Goal: Task Accomplishment & Management: Complete application form

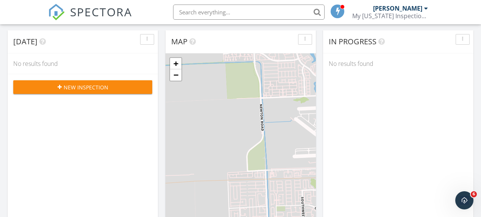
click at [68, 83] on span "New Inspection" at bounding box center [86, 87] width 45 height 8
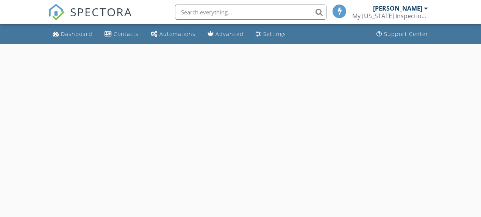
select select "8"
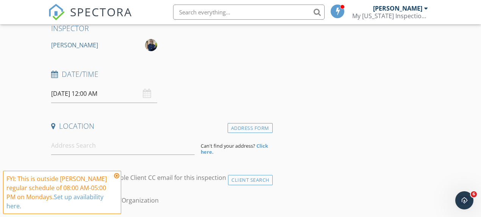
scroll to position [76, 0]
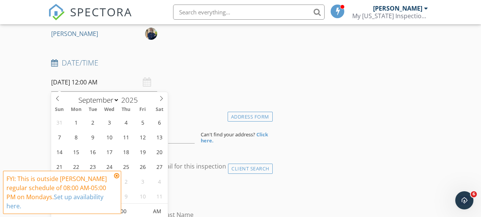
click at [98, 81] on input "09/29/2025 12:00 AM" at bounding box center [104, 82] width 106 height 19
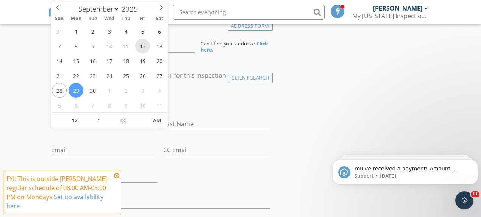
scroll to position [176, 0]
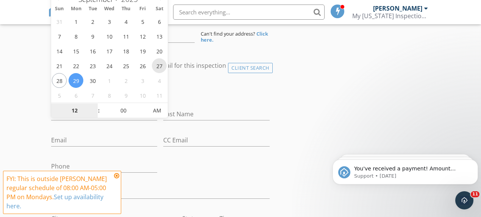
type input "09/27/2025 12:00 AM"
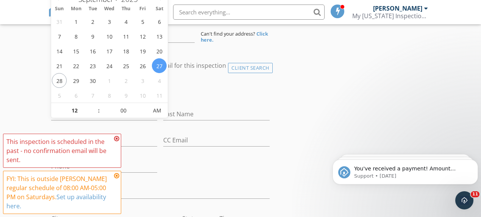
click at [116, 139] on icon at bounding box center [116, 139] width 5 height 6
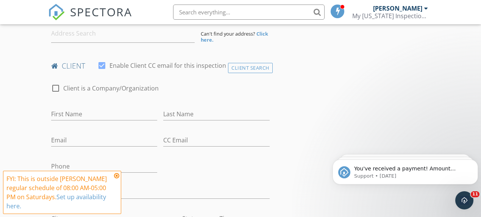
click at [116, 176] on icon at bounding box center [116, 176] width 5 height 6
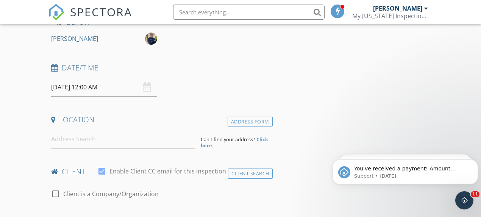
scroll to position [50, 0]
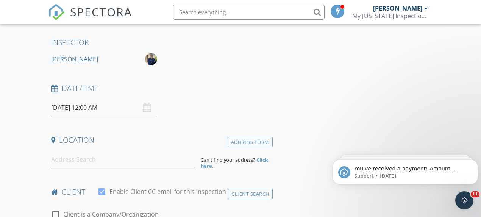
click at [111, 109] on input "09/27/2025 12:00 AM" at bounding box center [104, 107] width 106 height 19
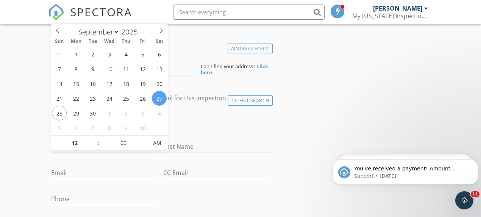
scroll to position [151, 0]
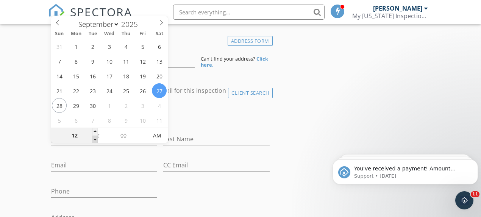
type input "11"
type input "09/27/2025 11:00 PM"
click at [96, 139] on span at bounding box center [94, 140] width 5 height 8
type input "10"
type input "09/27/2025 10:00 PM"
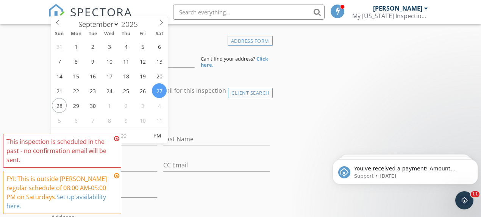
click at [117, 139] on icon at bounding box center [116, 139] width 5 height 6
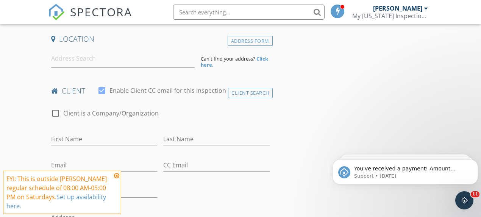
click at [117, 175] on icon at bounding box center [116, 176] width 5 height 6
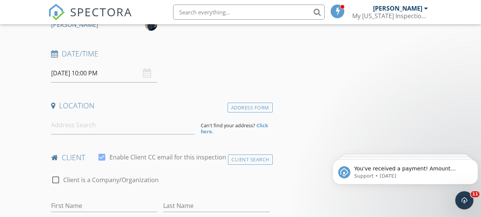
scroll to position [76, 0]
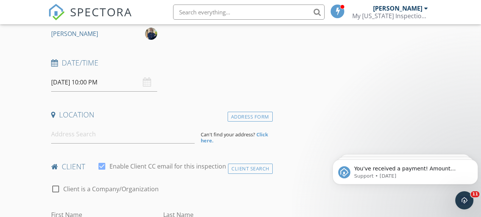
click at [99, 84] on input "09/27/2025 10:00 PM" at bounding box center [104, 82] width 106 height 19
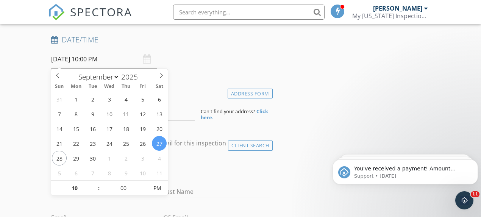
scroll to position [126, 0]
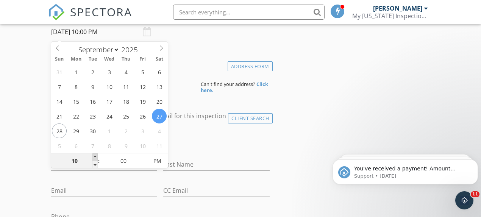
type input "11"
click at [95, 154] on span at bounding box center [94, 157] width 5 height 8
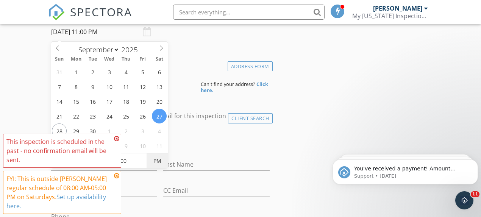
type input "09/27/2025 11:00 AM"
click at [159, 159] on span "PM" at bounding box center [157, 160] width 21 height 15
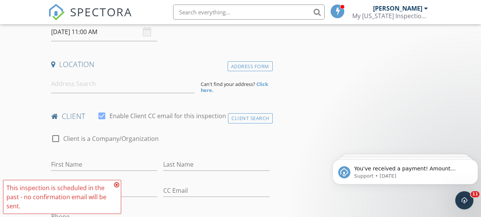
click at [82, 89] on input at bounding box center [122, 84] width 143 height 19
click at [56, 87] on input at bounding box center [122, 84] width 143 height 19
click at [79, 163] on input "First Name" at bounding box center [104, 164] width 106 height 12
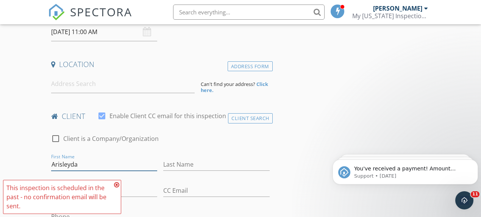
type input "Arisleyda"
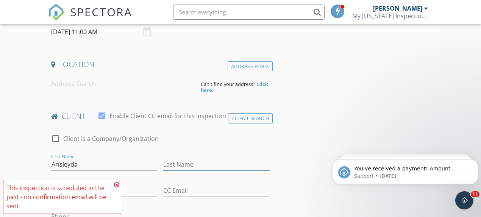
click at [206, 163] on input "Last Name" at bounding box center [216, 164] width 106 height 12
type input "Soto"
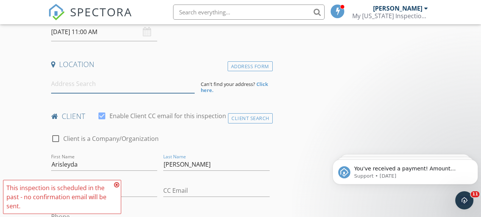
click at [63, 89] on input at bounding box center [122, 84] width 143 height 19
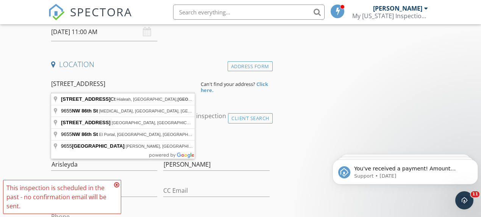
click at [57, 86] on input "9655 nw 86th st" at bounding box center [122, 84] width 143 height 19
click at [78, 86] on input "6955 nw 86th st" at bounding box center [122, 84] width 143 height 19
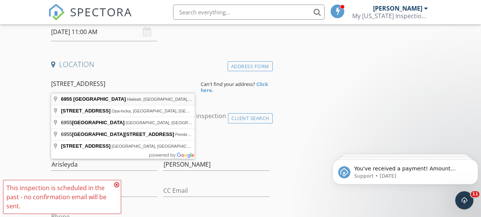
type input "6955 Northwest 186th Street, Hialeah, FL, USA"
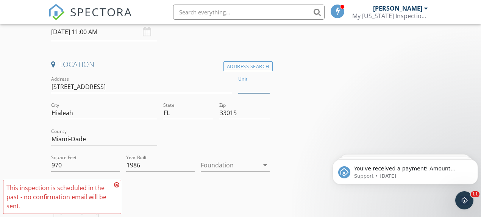
click at [258, 87] on input "Unit" at bounding box center [253, 87] width 31 height 12
type input "F301"
type input "908"
type input "1986"
type input "F301"
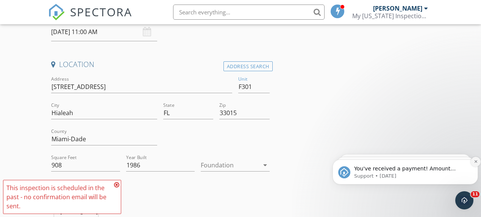
click at [476, 163] on icon "Dismiss notification" at bounding box center [476, 161] width 4 height 4
click at [476, 163] on icon "Dismiss notification" at bounding box center [475, 161] width 3 height 3
click at [476, 162] on icon "Dismiss notification" at bounding box center [476, 161] width 4 height 4
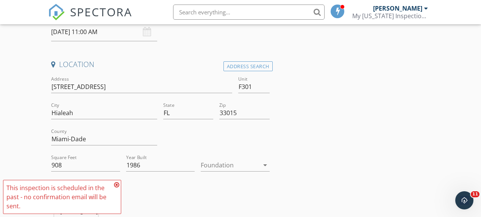
click at [116, 185] on icon at bounding box center [116, 185] width 5 height 6
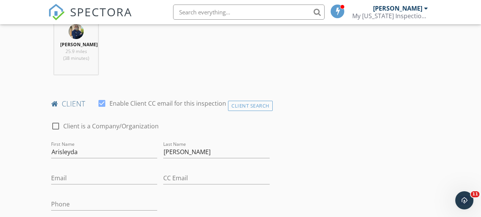
scroll to position [353, 0]
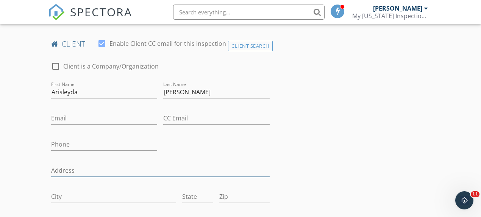
click at [61, 176] on input "Address" at bounding box center [160, 170] width 218 height 12
type input "6955 NW 186th St"
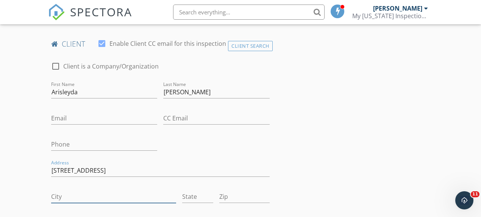
click at [75, 202] on input "City" at bounding box center [113, 196] width 125 height 12
type input "Hialeah"
type input "FL"
click at [242, 203] on input "33018" at bounding box center [244, 196] width 50 height 12
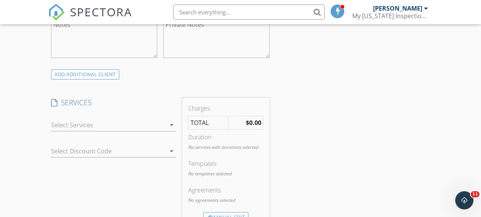
scroll to position [555, 0]
type input "33015"
click at [173, 128] on icon "arrow_drop_down" at bounding box center [171, 123] width 9 height 9
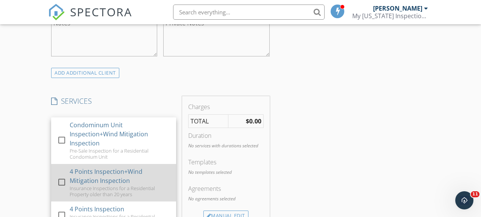
scroll to position [76, 0]
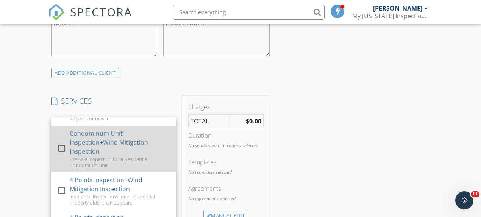
click at [59, 154] on div at bounding box center [61, 148] width 13 height 13
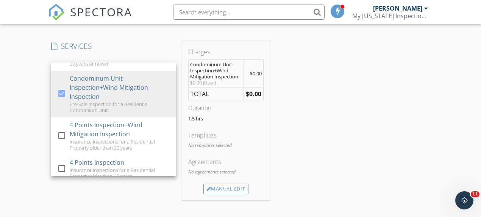
scroll to position [631, 0]
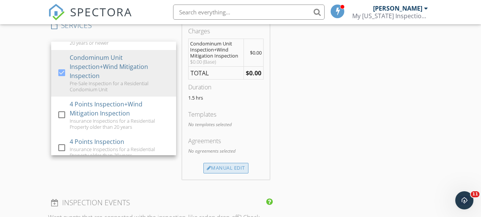
click at [232, 173] on div "Manual Edit" at bounding box center [225, 168] width 45 height 11
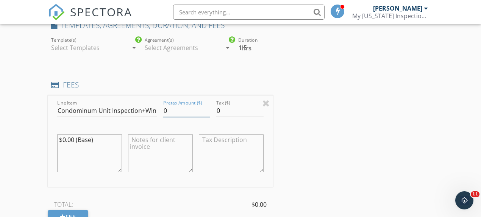
drag, startPoint x: 170, startPoint y: 117, endPoint x: 163, endPoint y: 117, distance: 7.6
click at [163, 117] on div "Pretax Amount ($) 0" at bounding box center [186, 111] width 53 height 26
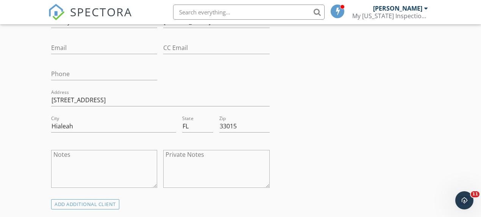
scroll to position [429, 0]
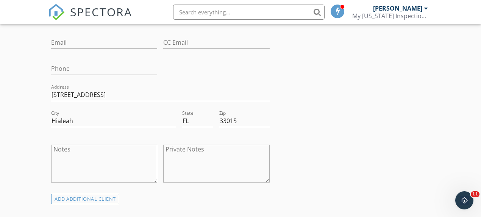
type input "425.00"
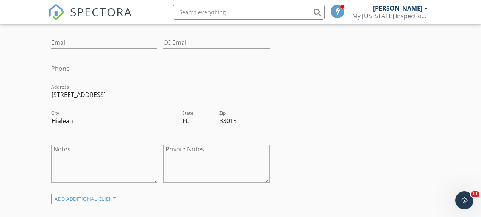
click at [152, 100] on input "6955 NW 186th St" at bounding box center [160, 95] width 218 height 12
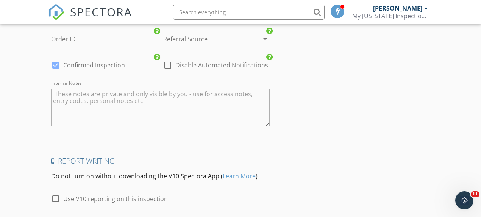
scroll to position [1223, 0]
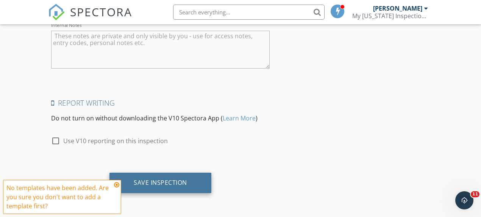
type input "6955 NW 186th St F301"
click at [174, 184] on div "Save Inspection" at bounding box center [160, 183] width 53 height 8
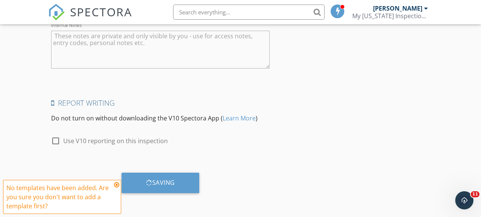
click at [116, 183] on icon at bounding box center [116, 185] width 5 height 6
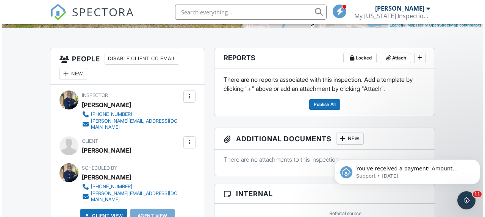
scroll to position [176, 0]
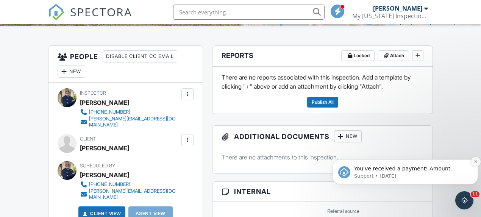
click at [475, 162] on icon "Dismiss notification" at bounding box center [475, 161] width 3 height 3
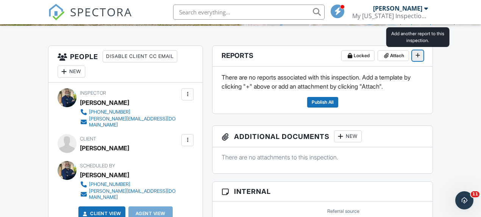
click at [421, 54] on span at bounding box center [418, 55] width 8 height 8
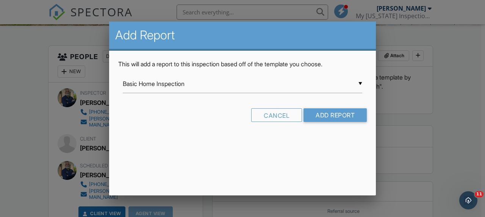
click at [360, 81] on div "▼ Basic Home Inspection Basic Home Inspection Commercial Inspection Commercial …" at bounding box center [242, 84] width 239 height 19
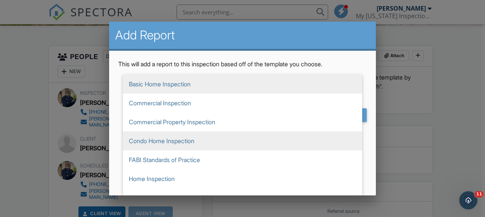
click at [173, 141] on span "Condo Home Inspection" at bounding box center [242, 140] width 239 height 19
type input "Condo Home Inspection"
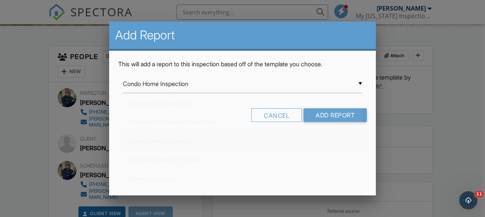
scroll to position [57, 0]
click at [317, 111] on input "Add Report" at bounding box center [334, 115] width 63 height 14
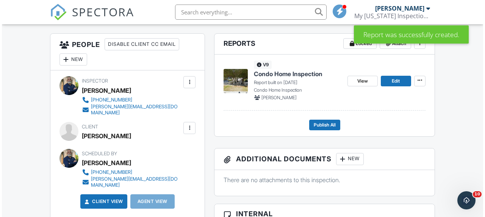
scroll to position [176, 0]
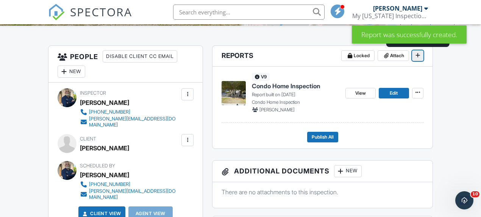
click at [420, 56] on span at bounding box center [418, 55] width 8 height 8
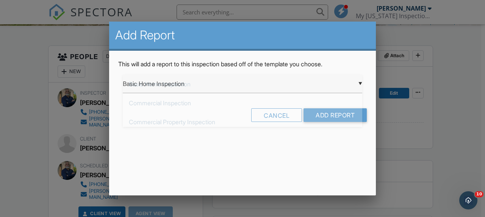
click at [360, 83] on div "▼ Basic Home Inspection Basic Home Inspection Commercial Inspection Commercial …" at bounding box center [242, 84] width 239 height 19
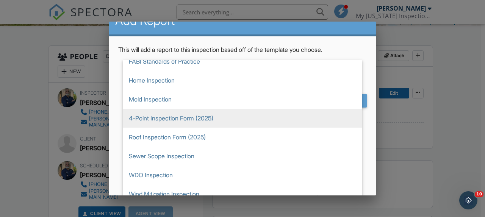
scroll to position [22, 0]
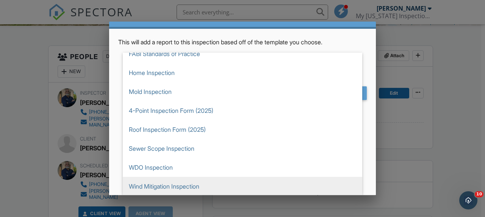
click at [161, 184] on span "Wind Mitigation Inspection" at bounding box center [242, 186] width 239 height 19
type input "Wind Mitigation Inspection"
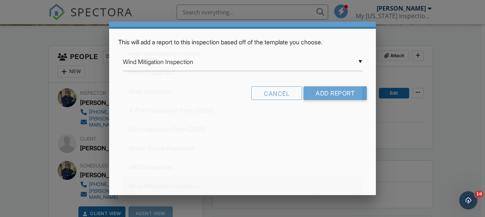
scroll to position [0, 0]
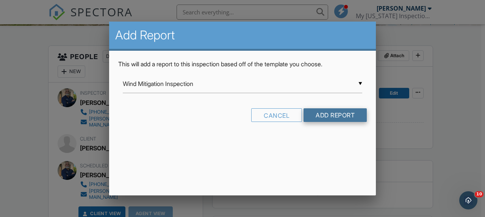
click at [348, 114] on input "Add Report" at bounding box center [334, 115] width 63 height 14
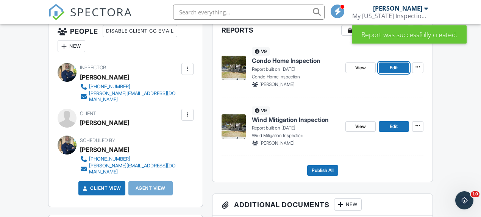
drag, startPoint x: 396, startPoint y: 68, endPoint x: 371, endPoint y: 81, distance: 27.8
click at [396, 68] on span "Edit" at bounding box center [394, 68] width 8 height 8
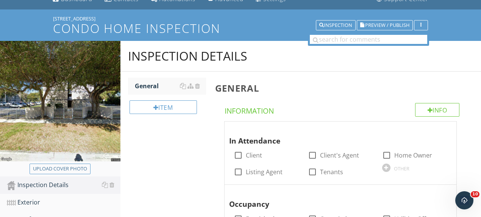
scroll to position [103, 0]
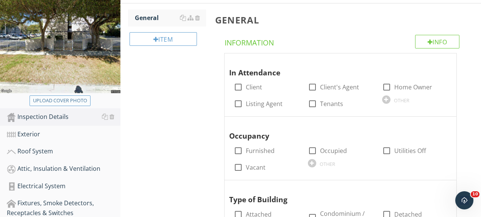
click at [55, 99] on div "Upload cover photo" at bounding box center [60, 101] width 54 height 8
type input "C:\fakepath\IMG_9096.JPG"
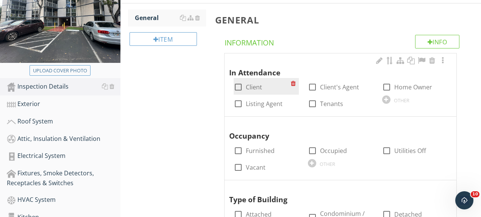
click at [240, 89] on div at bounding box center [238, 87] width 13 height 13
checkbox input "true"
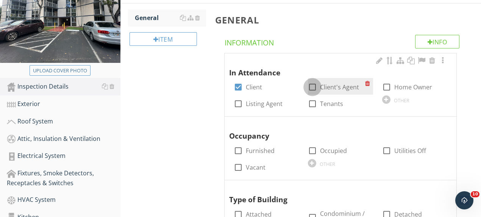
click at [310, 85] on div at bounding box center [312, 87] width 13 height 13
checkbox input "true"
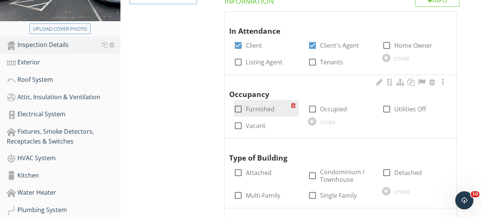
scroll to position [153, 0]
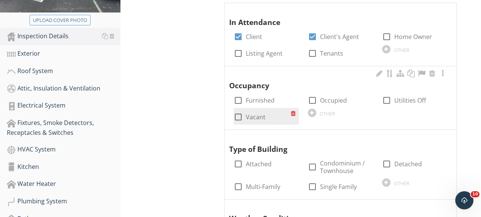
click at [240, 117] on div at bounding box center [238, 117] width 13 height 13
checkbox input "true"
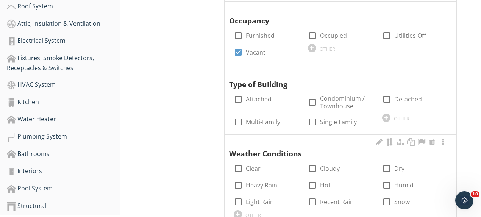
scroll to position [229, 0]
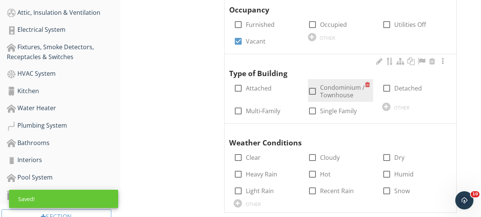
click at [311, 90] on div at bounding box center [312, 91] width 13 height 13
checkbox input "true"
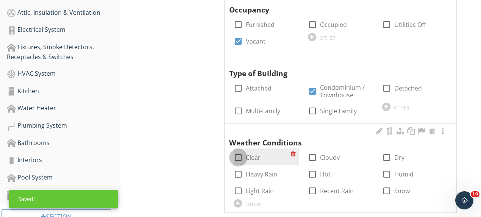
click at [240, 156] on div at bounding box center [238, 157] width 13 height 13
checkbox input "true"
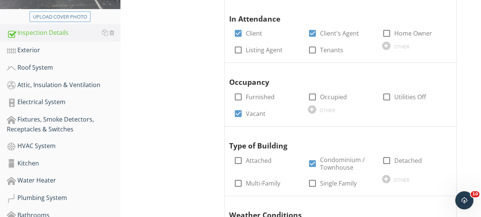
scroll to position [132, 0]
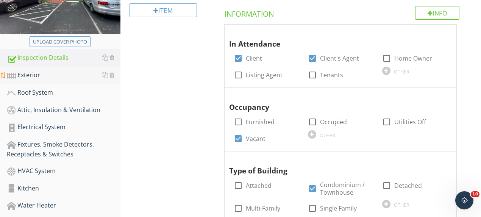
click at [33, 74] on div "Exterior" at bounding box center [64, 75] width 114 height 10
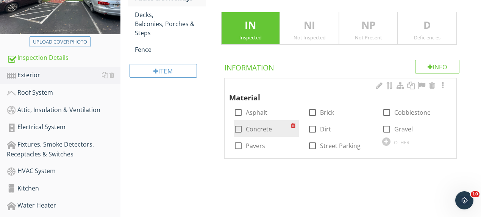
click at [240, 127] on div at bounding box center [238, 129] width 13 height 13
checkbox input "true"
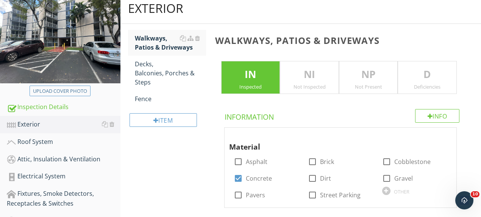
scroll to position [81, 0]
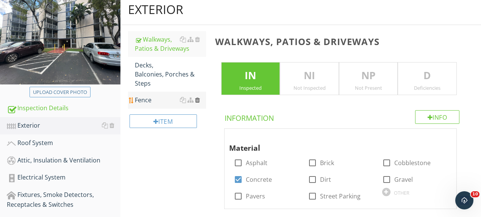
click at [197, 100] on div at bounding box center [197, 100] width 5 height 6
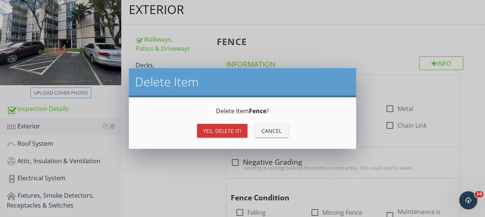
click at [220, 132] on div "Yes, Delete it!" at bounding box center [222, 131] width 38 height 8
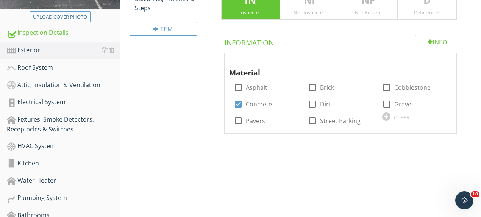
scroll to position [157, 0]
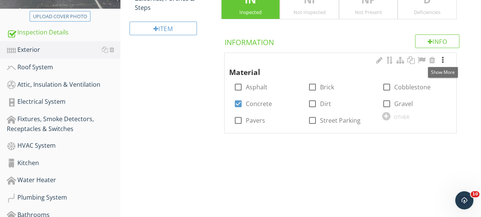
click at [441, 60] on div at bounding box center [442, 60] width 9 height 8
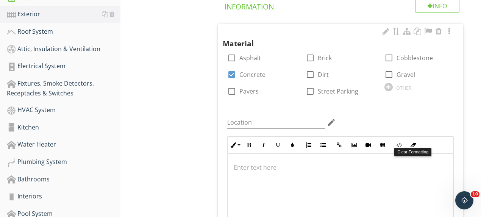
scroll to position [258, 0]
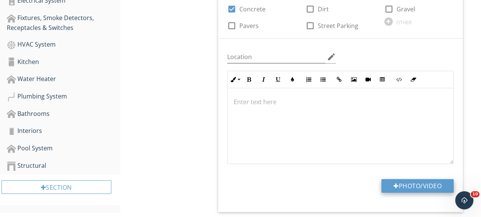
click at [405, 185] on button "Photo/Video" at bounding box center [417, 186] width 72 height 14
click at [399, 185] on button "Photo/Video" at bounding box center [417, 186] width 72 height 14
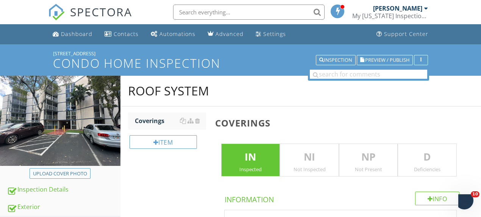
scroll to position [148, 0]
